Goal: Complete application form

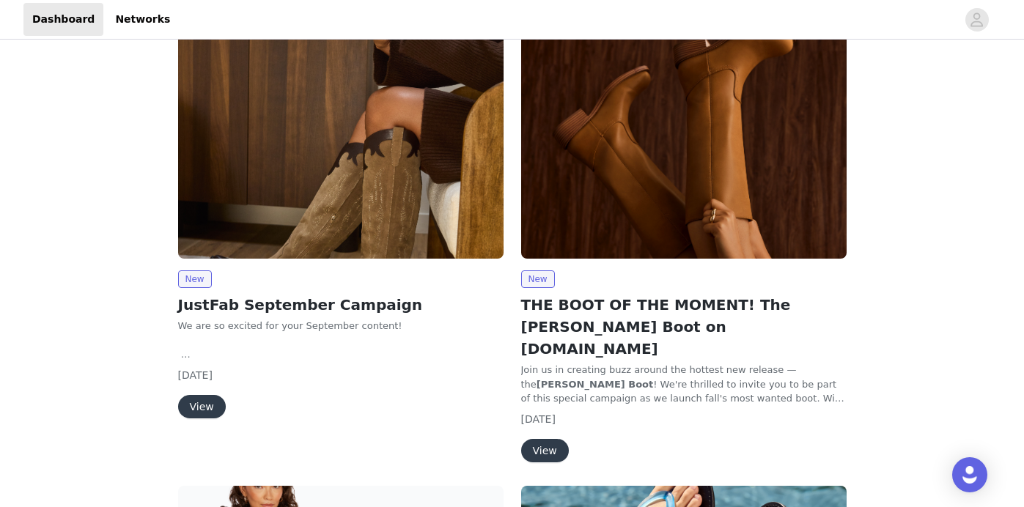
scroll to position [133, 0]
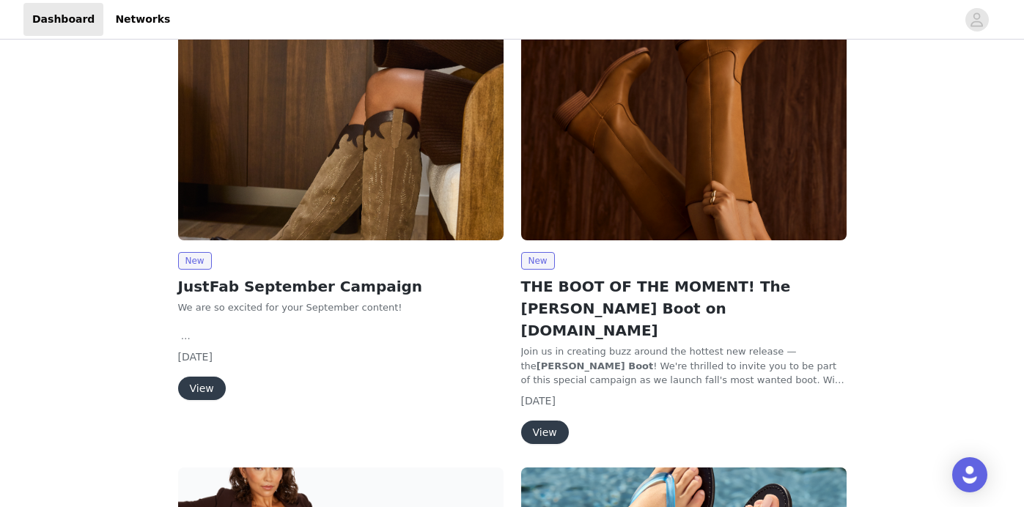
click at [207, 385] on button "View" at bounding box center [202, 388] width 48 height 23
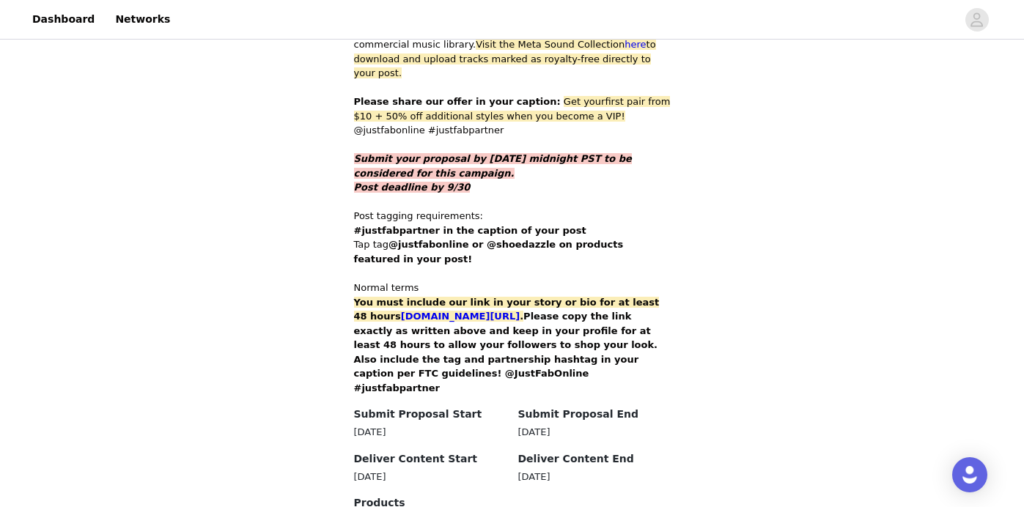
scroll to position [1010, 0]
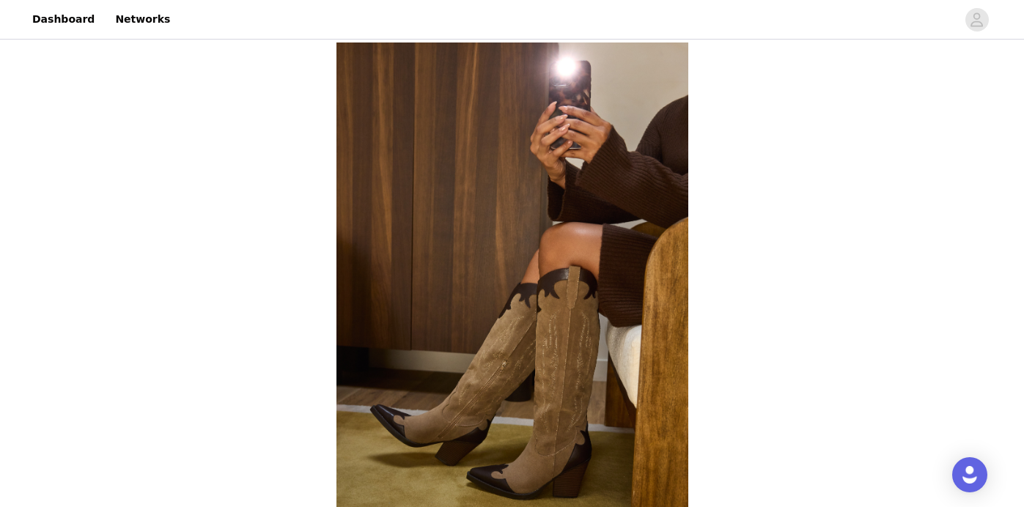
scroll to position [348, 0]
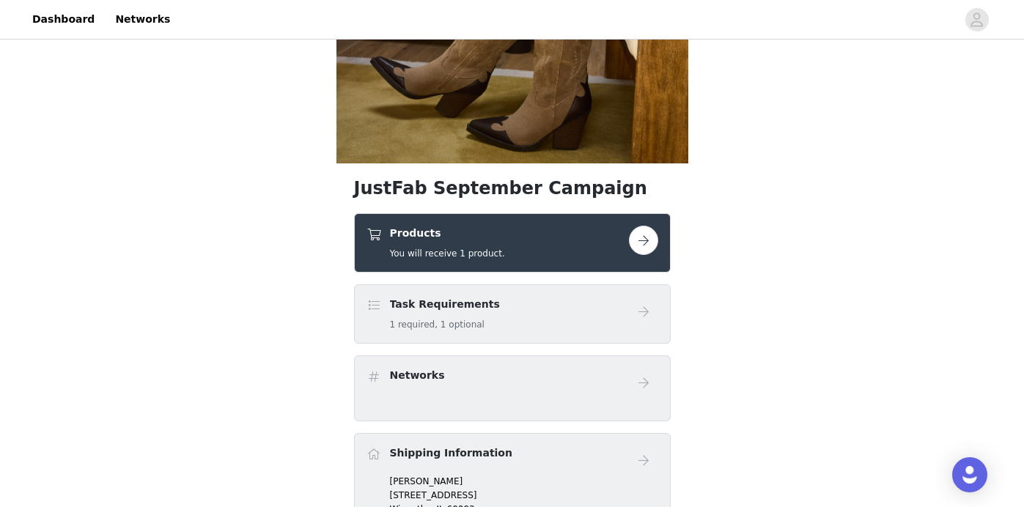
click at [643, 240] on button "button" at bounding box center [643, 240] width 29 height 29
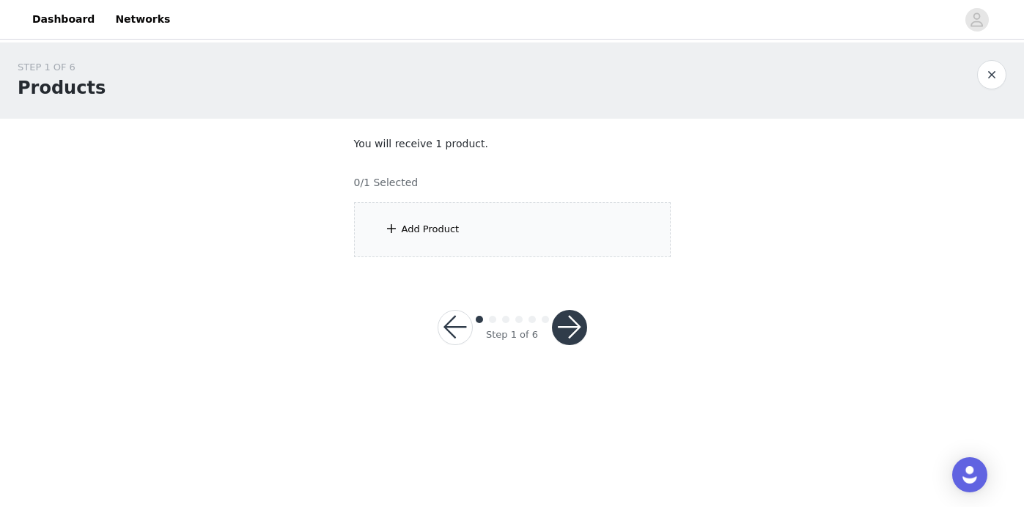
click at [578, 236] on div "Add Product" at bounding box center [512, 229] width 317 height 55
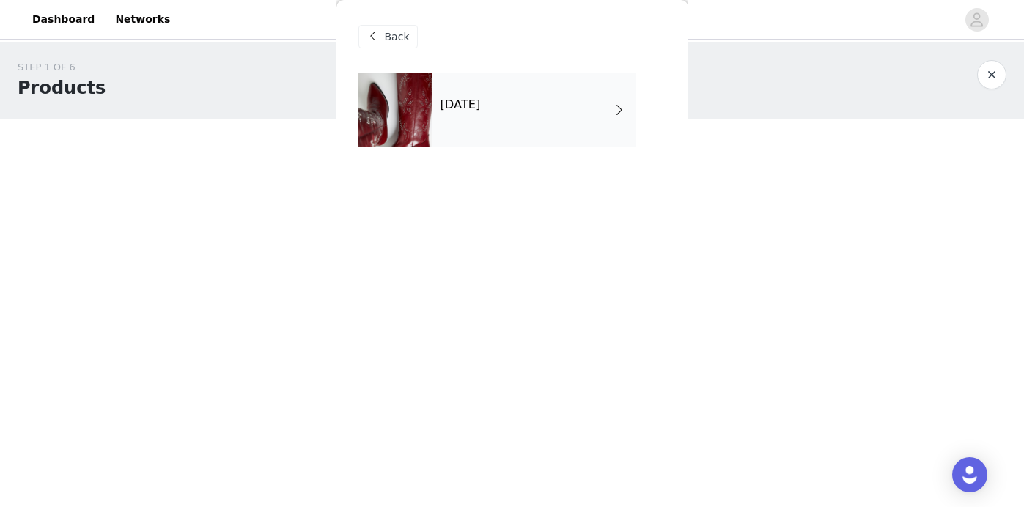
click at [489, 130] on div "September 2025" at bounding box center [534, 109] width 204 height 73
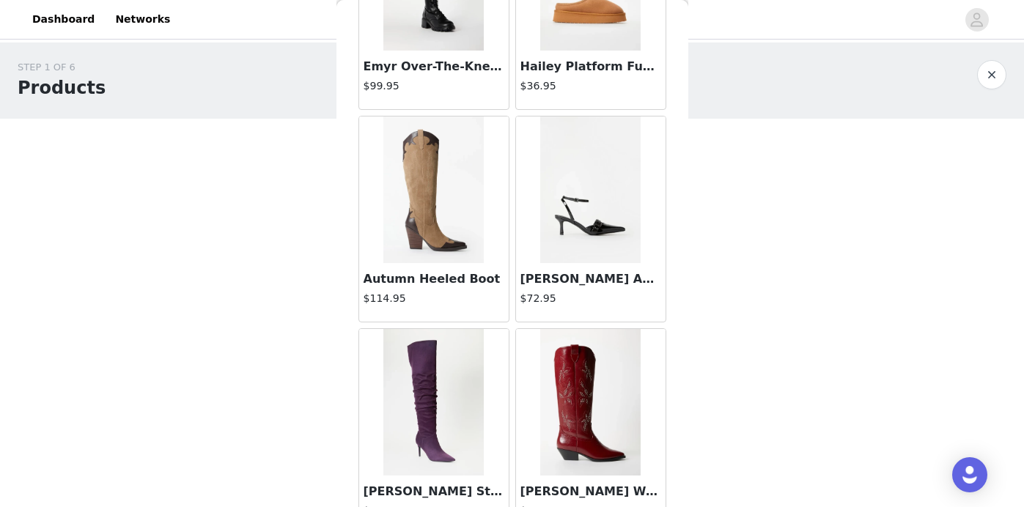
scroll to position [838, 0]
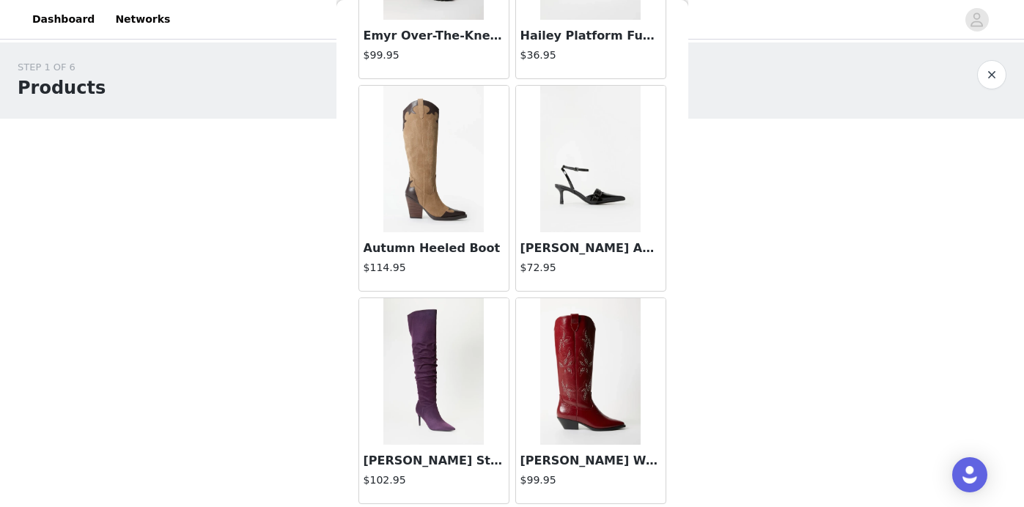
click at [569, 345] on img at bounding box center [590, 371] width 100 height 147
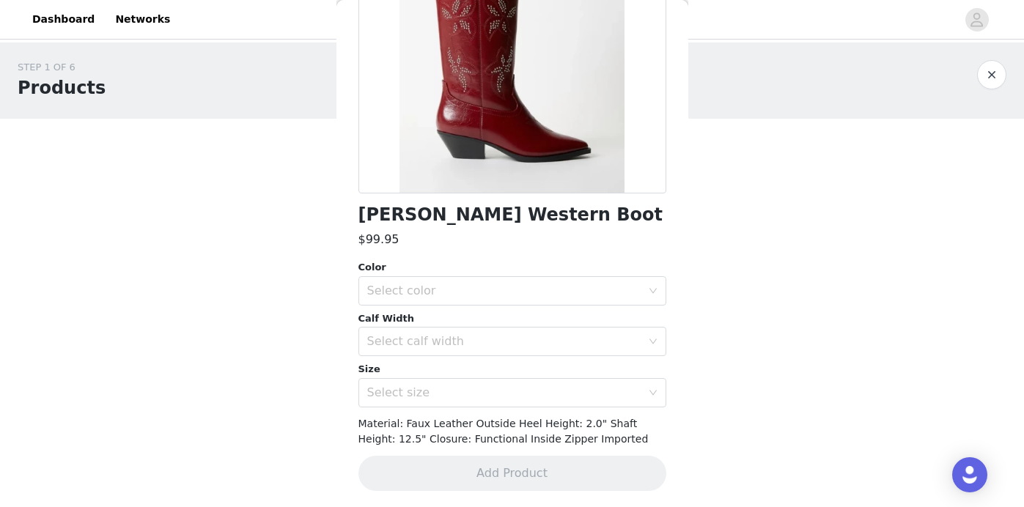
scroll to position [210, 0]
click at [539, 292] on div "Select color" at bounding box center [504, 290] width 274 height 15
click at [530, 318] on li "Cabernet Red" at bounding box center [512, 321] width 308 height 23
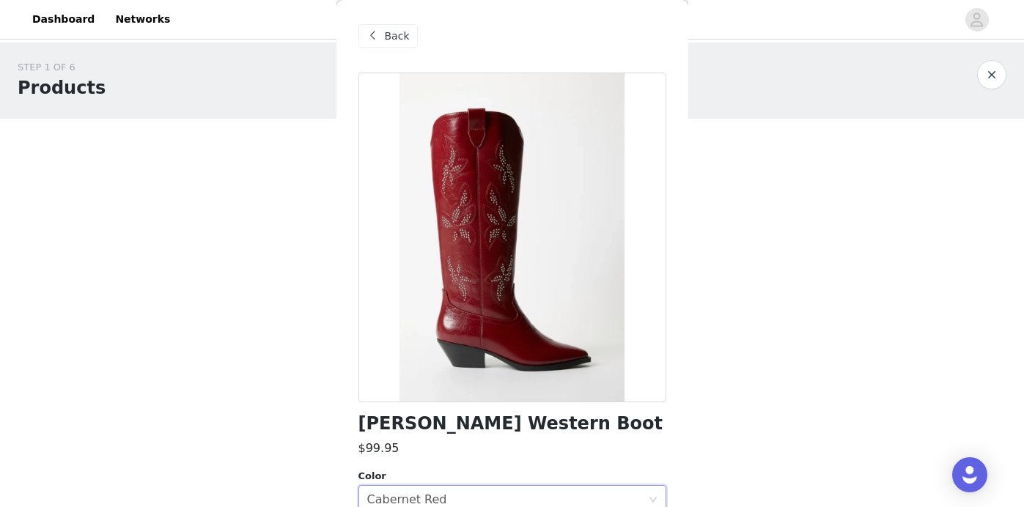
scroll to position [177, 0]
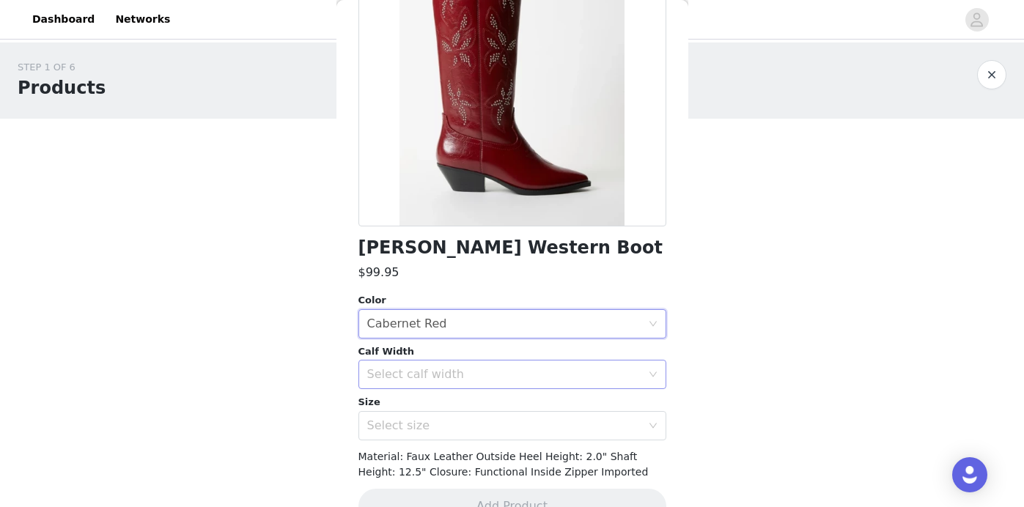
click at [455, 367] on div "Select calf width" at bounding box center [504, 374] width 274 height 15
click at [428, 377] on div "Select calf width" at bounding box center [504, 374] width 274 height 15
click at [428, 376] on div "Select calf width" at bounding box center [504, 374] width 274 height 15
click at [412, 429] on li "Standard" at bounding box center [512, 429] width 308 height 23
click at [409, 424] on div "Select size" at bounding box center [504, 425] width 274 height 15
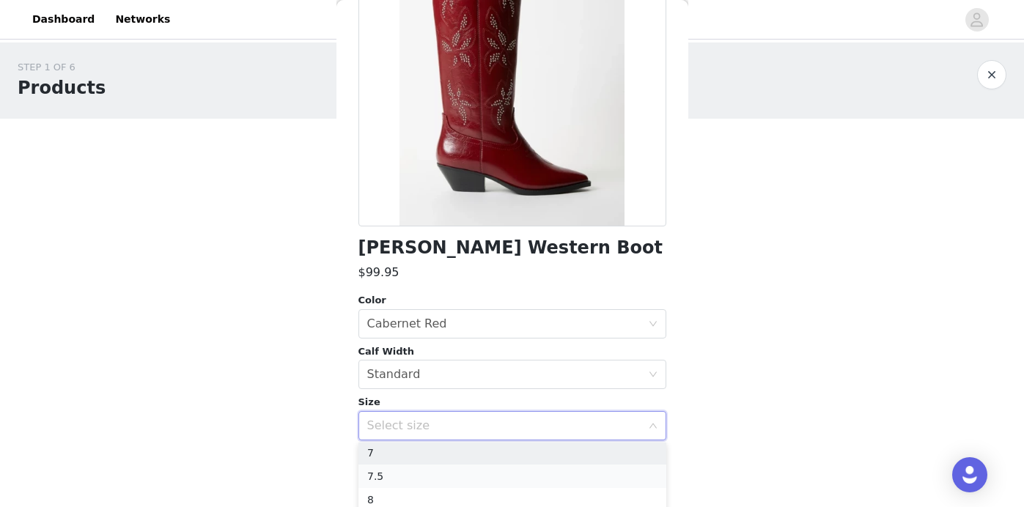
scroll to position [50, 0]
click at [395, 473] on li "7.5" at bounding box center [512, 477] width 308 height 23
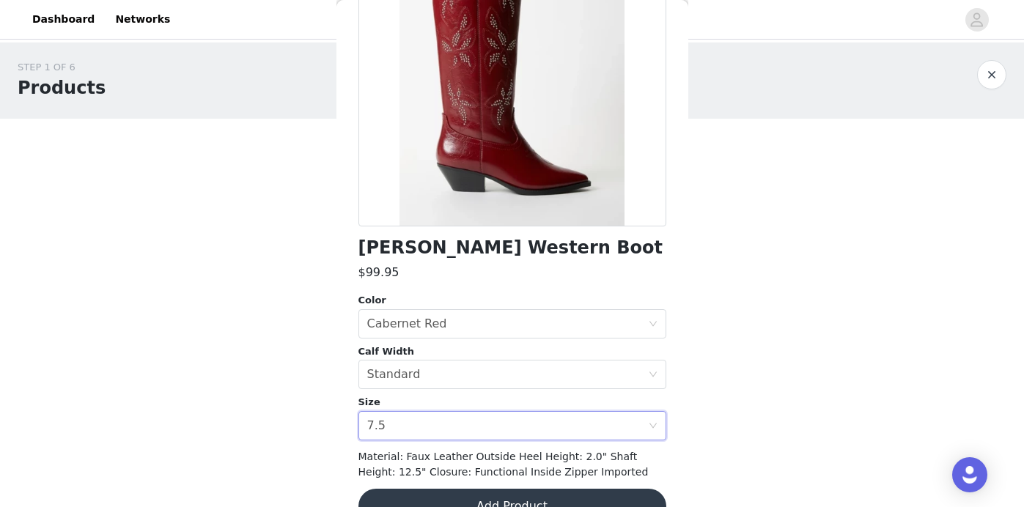
scroll to position [210, 0]
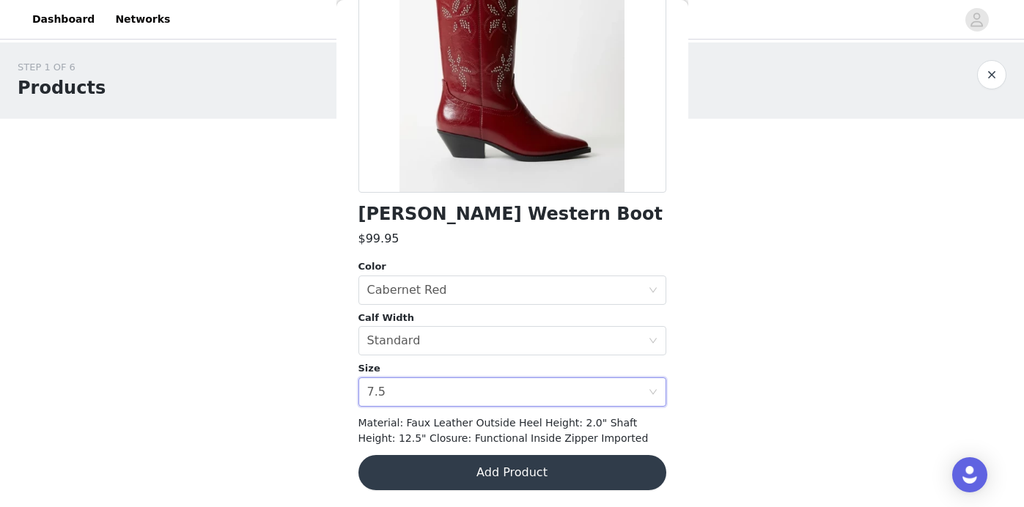
click at [483, 476] on button "Add Product" at bounding box center [512, 472] width 308 height 35
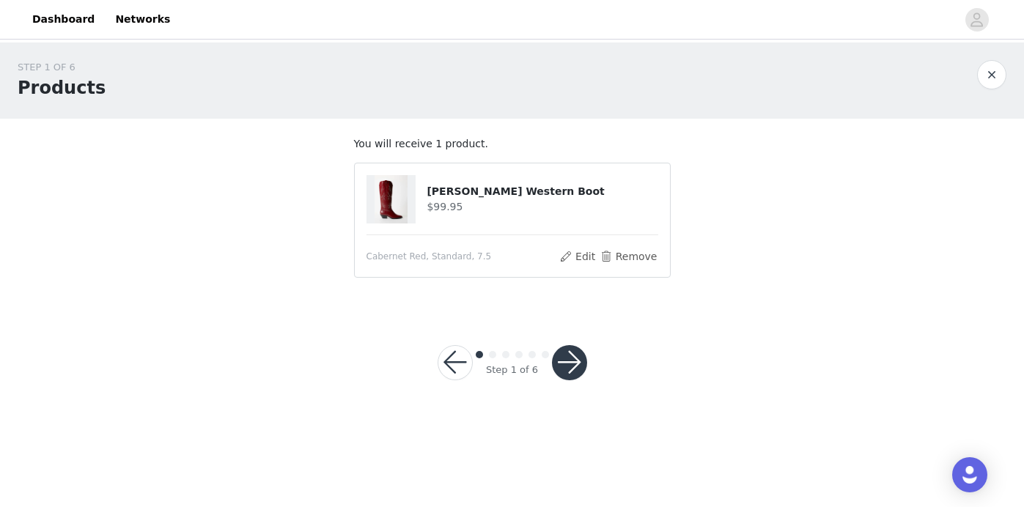
click at [574, 360] on button "button" at bounding box center [569, 362] width 35 height 35
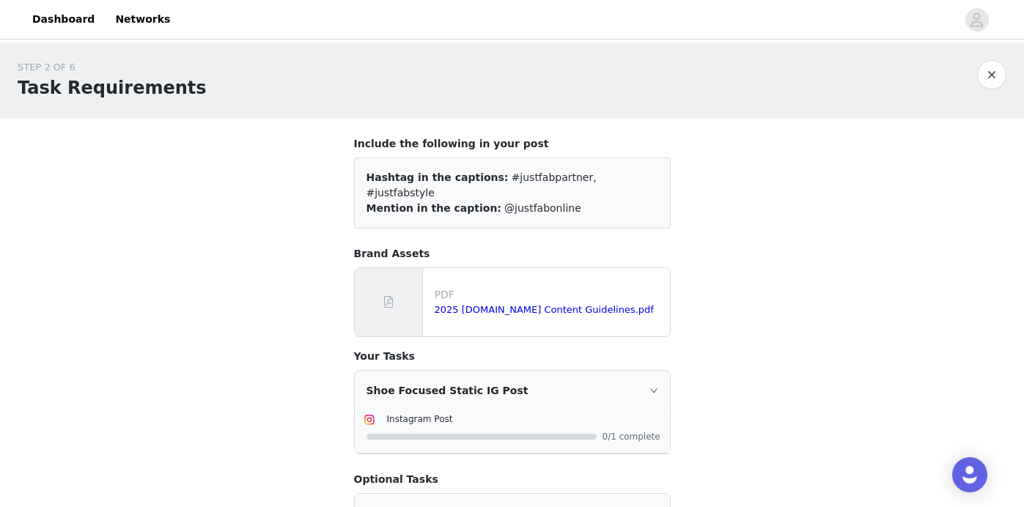
scroll to position [199, 0]
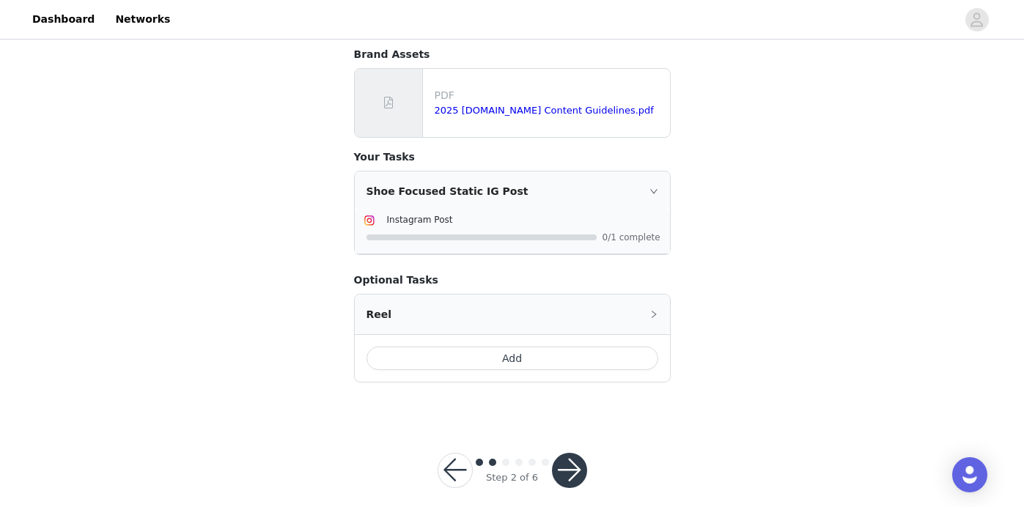
click at [574, 454] on button "button" at bounding box center [569, 470] width 35 height 35
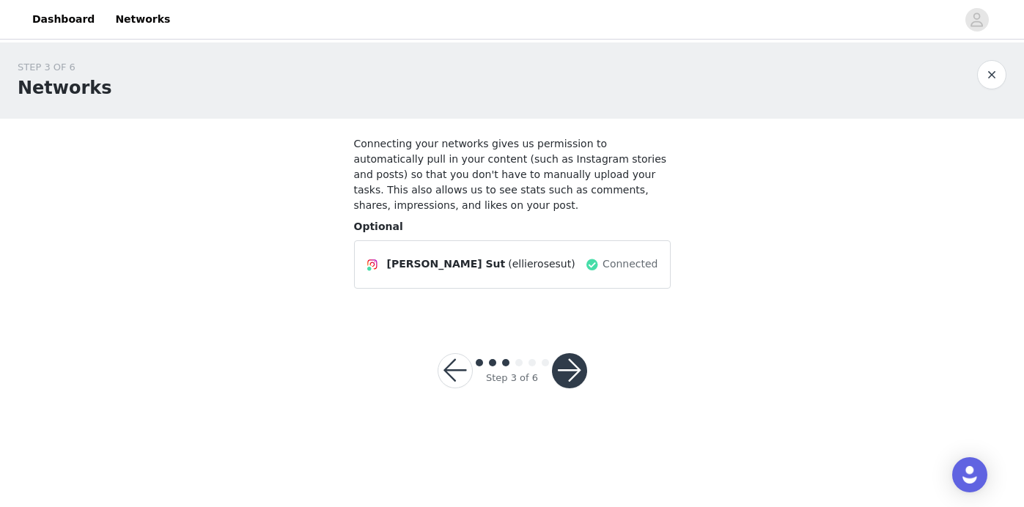
click at [583, 358] on div at bounding box center [569, 370] width 35 height 35
click at [568, 381] on button "button" at bounding box center [569, 370] width 35 height 35
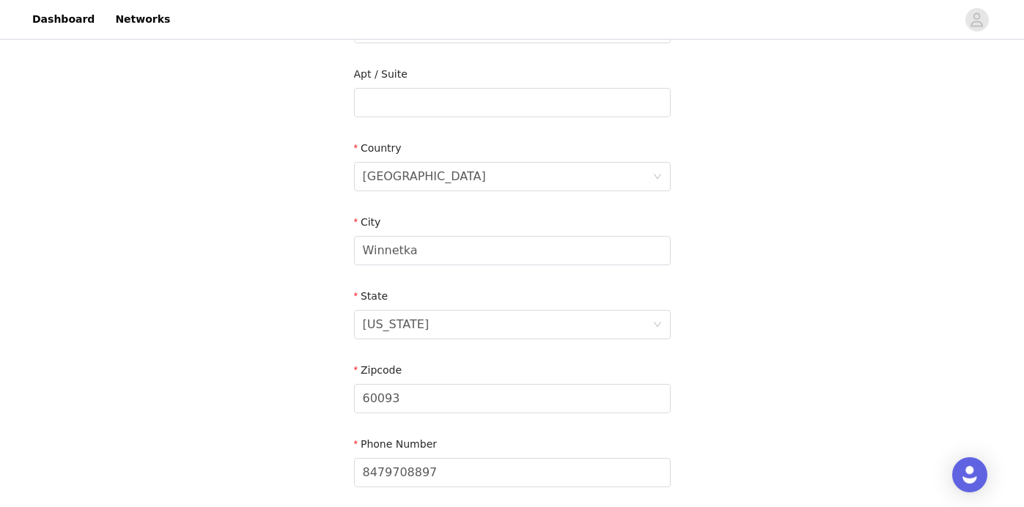
scroll to position [492, 0]
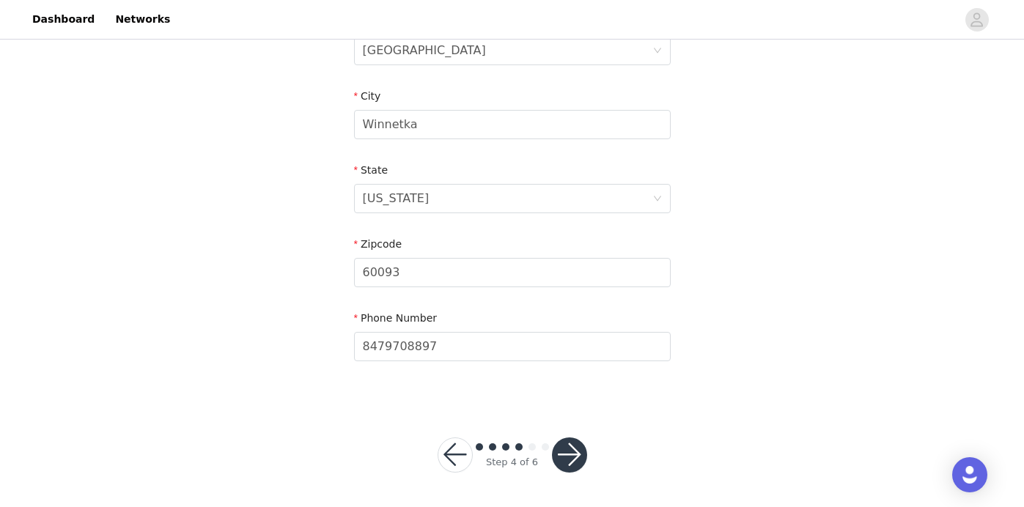
click at [566, 445] on button "button" at bounding box center [569, 454] width 35 height 35
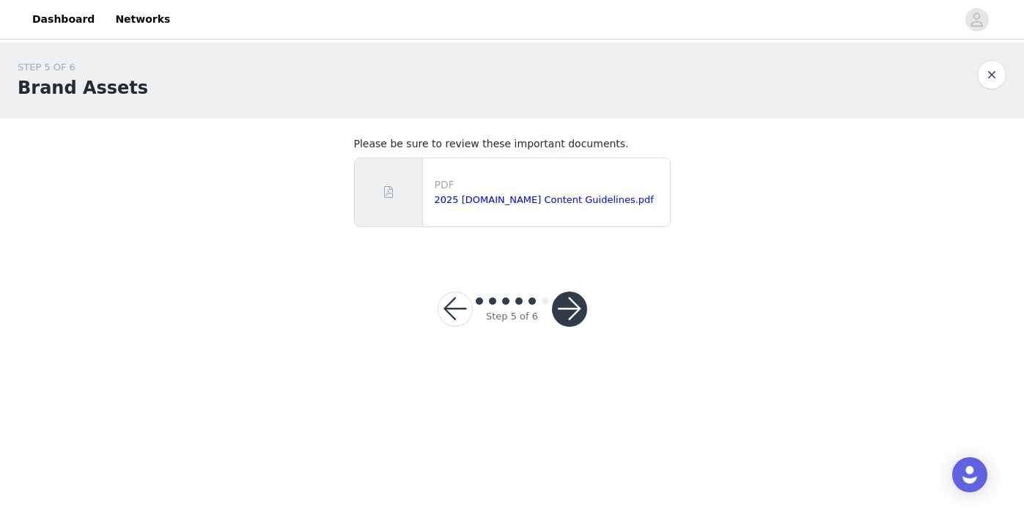
click at [569, 303] on button "button" at bounding box center [569, 309] width 35 height 35
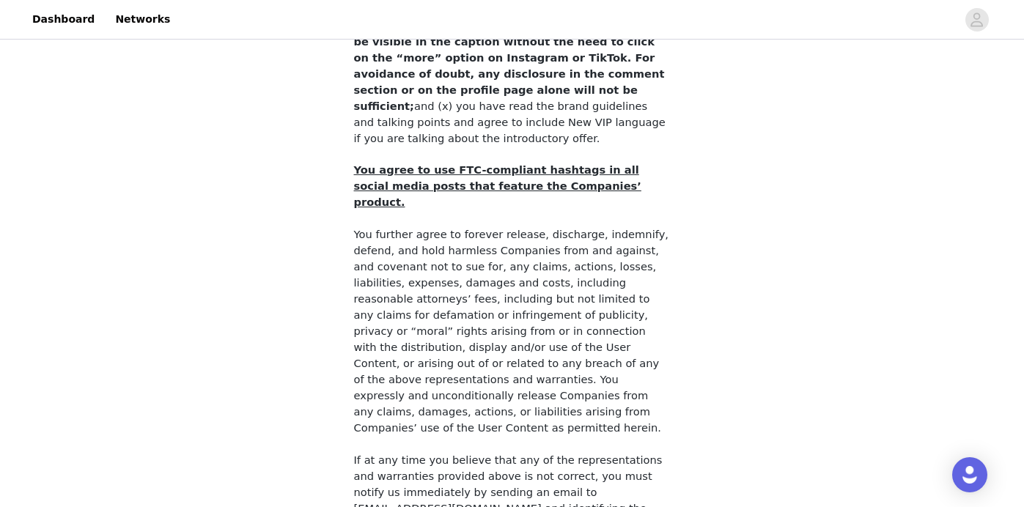
scroll to position [1361, 0]
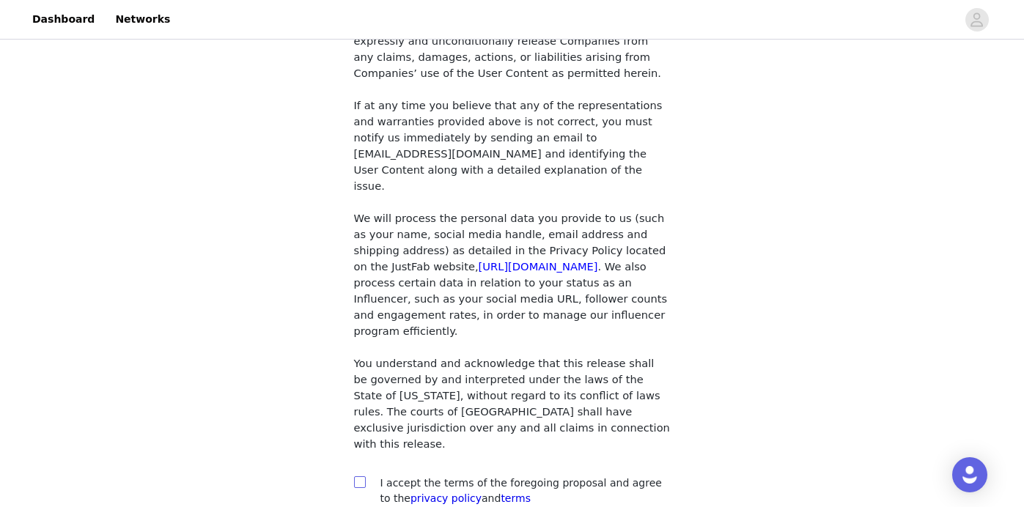
click at [358, 476] on input "checkbox" at bounding box center [359, 481] width 10 height 10
checkbox input "true"
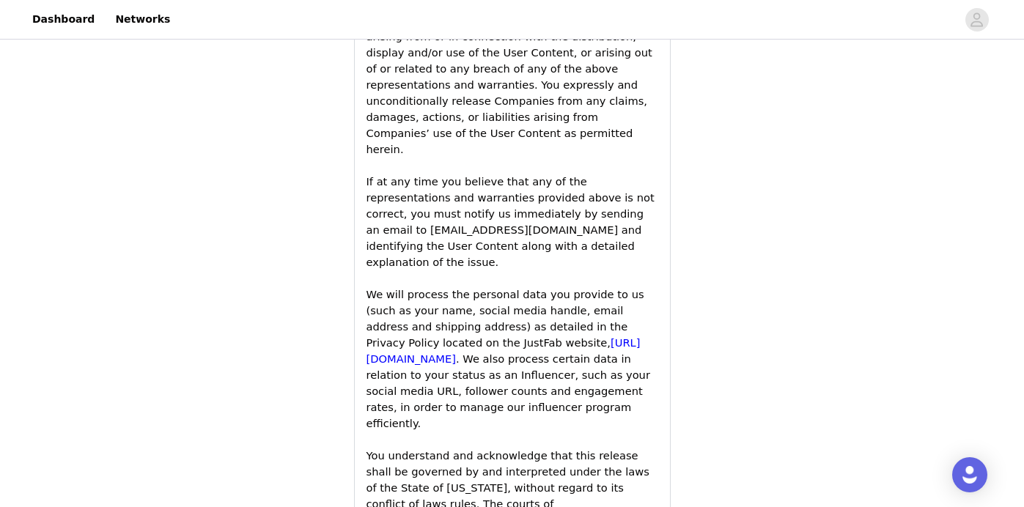
scroll to position [2427, 0]
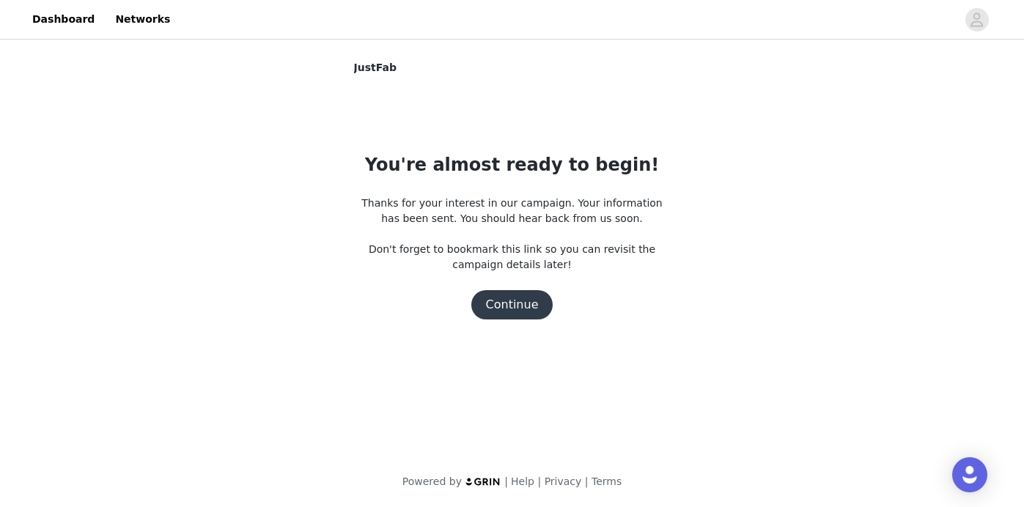
click at [521, 307] on button "Continue" at bounding box center [512, 304] width 82 height 29
